Goal: Task Accomplishment & Management: Manage account settings

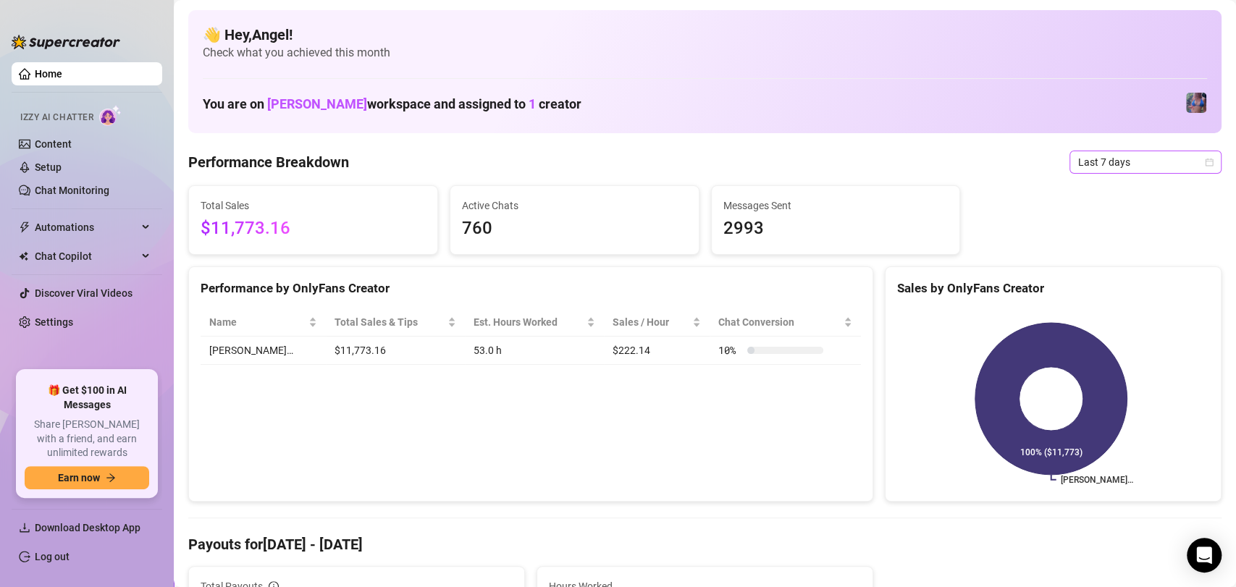
click at [1169, 164] on span "Last 7 days" at bounding box center [1145, 162] width 135 height 22
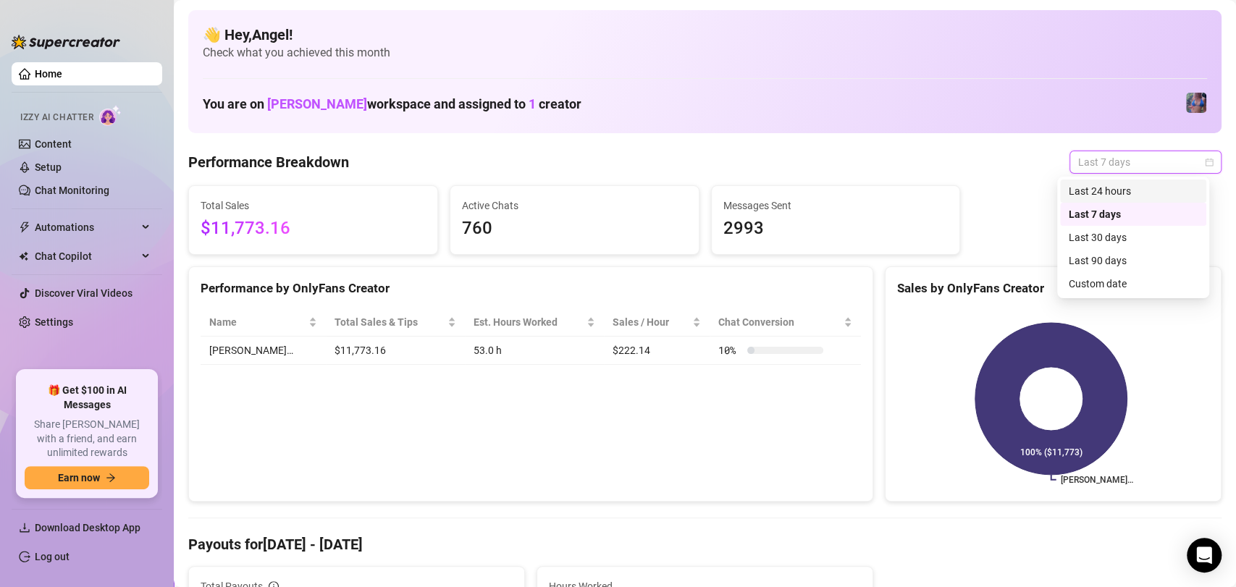
click at [1141, 186] on div "Last 24 hours" at bounding box center [1133, 191] width 129 height 16
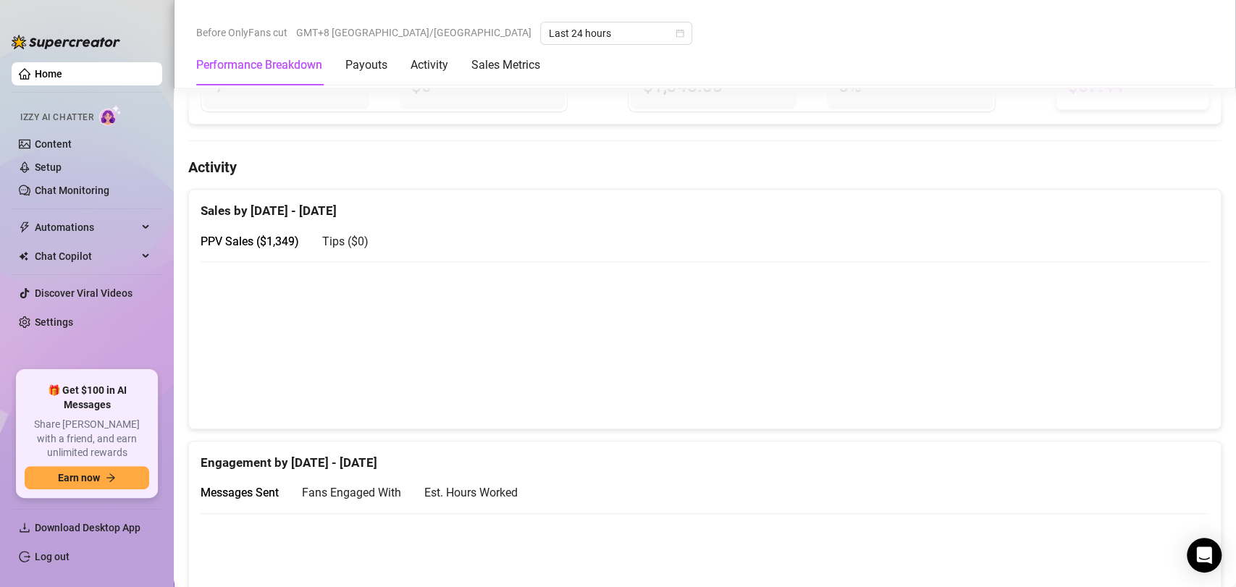
scroll to position [607, 0]
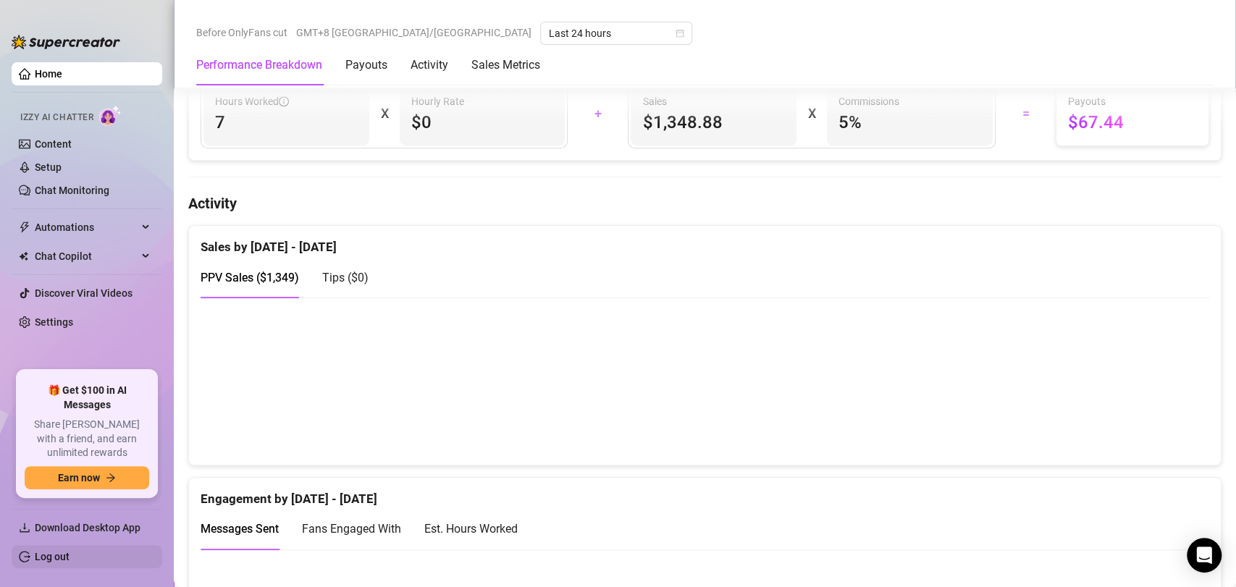
click at [70, 558] on link "Log out" at bounding box center [52, 557] width 35 height 12
